Goal: Task Accomplishment & Management: Use online tool/utility

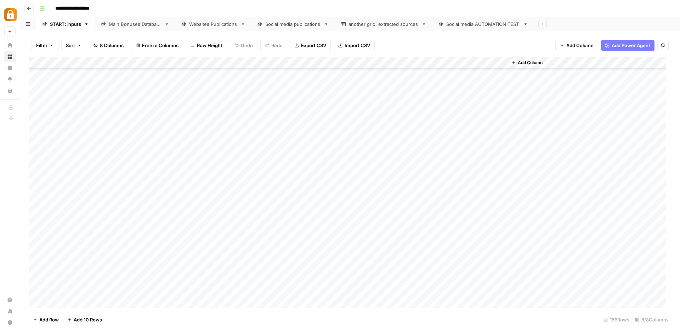
scroll to position [1771, 0]
click at [178, 196] on div "Add Column" at bounding box center [350, 182] width 643 height 251
type textarea "**********"
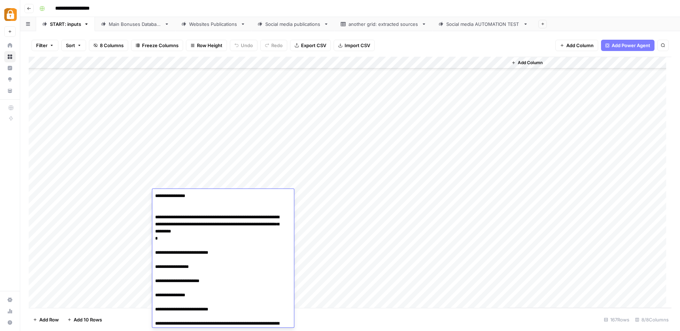
scroll to position [962, 0]
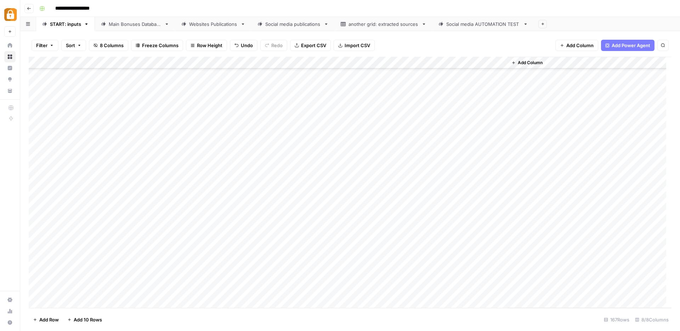
click at [441, 197] on div "Add Column" at bounding box center [350, 182] width 643 height 251
click at [398, 196] on div "Add Column" at bounding box center [350, 182] width 643 height 251
type textarea "**********"
click at [394, 214] on div "Add Column" at bounding box center [350, 182] width 643 height 251
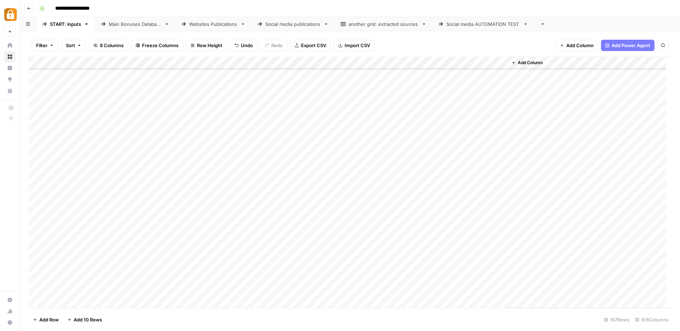
click at [299, 196] on div "Add Column" at bounding box center [350, 182] width 643 height 251
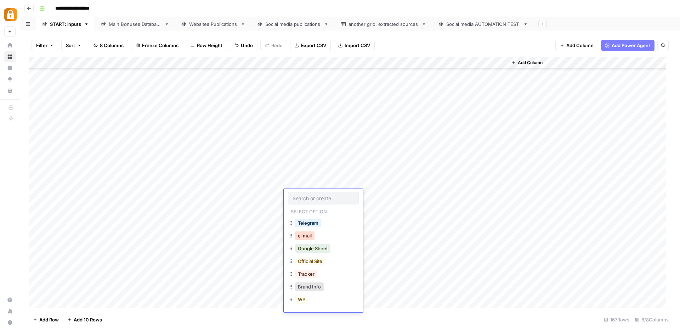
click at [312, 237] on button "e-mail" at bounding box center [304, 235] width 19 height 9
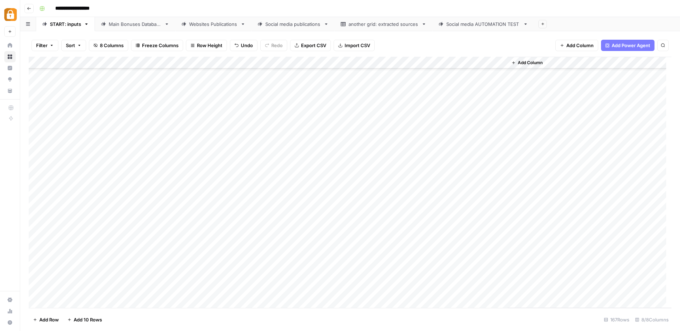
click at [127, 194] on div "Add Column" at bounding box center [350, 182] width 643 height 251
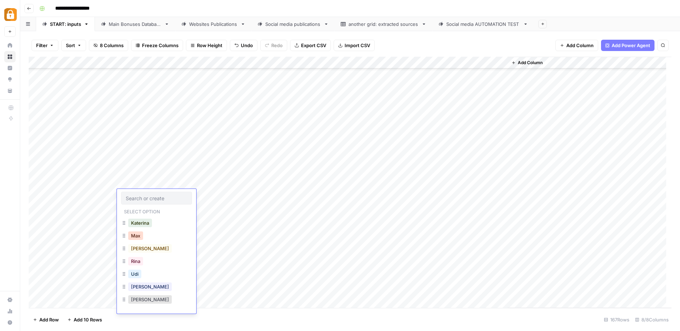
click at [139, 239] on button "Max" at bounding box center [135, 235] width 15 height 9
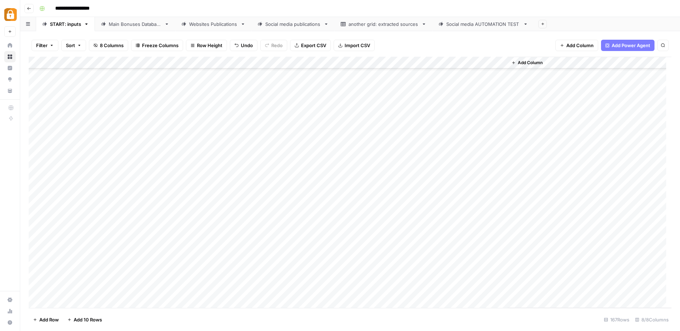
scroll to position [1783, 0]
